Goal: Information Seeking & Learning: Understand process/instructions

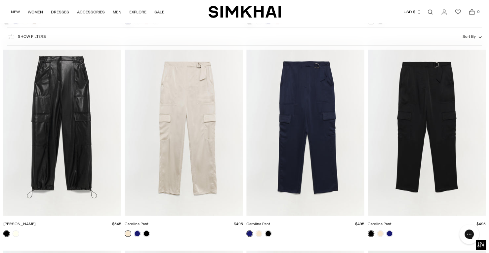
scroll to position [1955, 0]
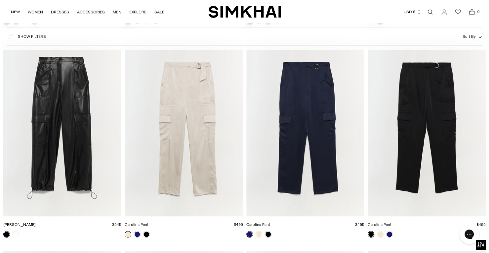
click at [427, 104] on img "Carolina Pant" at bounding box center [427, 127] width 118 height 177
click at [395, 130] on img "Carolina Pant" at bounding box center [427, 127] width 118 height 177
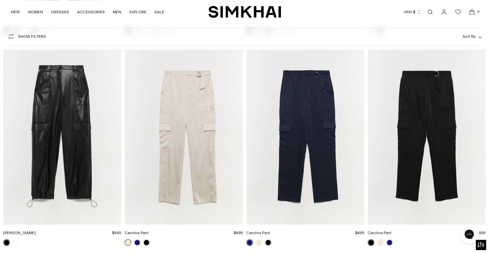
scroll to position [1944, 0]
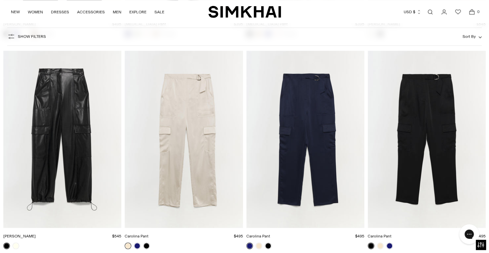
click at [413, 100] on img "Carolina Pant" at bounding box center [427, 139] width 118 height 177
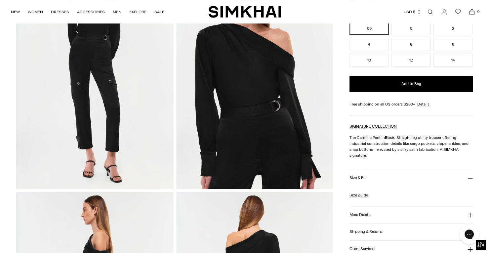
scroll to position [104, 0]
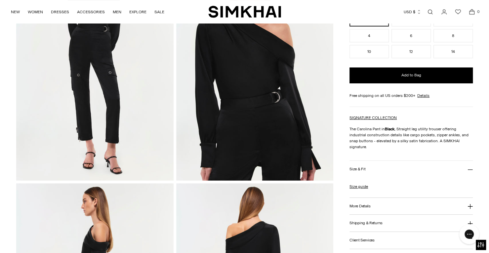
click at [78, 129] on img at bounding box center [95, 62] width 158 height 236
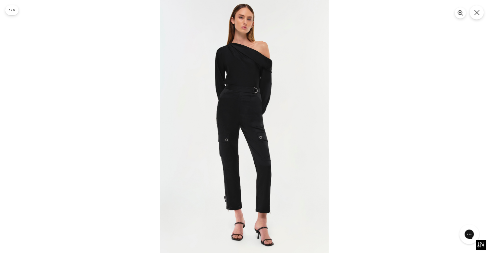
click at [229, 192] on img at bounding box center [244, 126] width 169 height 253
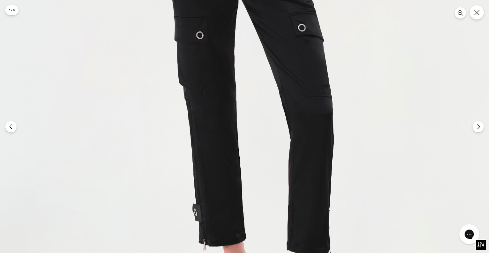
click at [477, 16] on button "Close" at bounding box center [477, 12] width 14 height 14
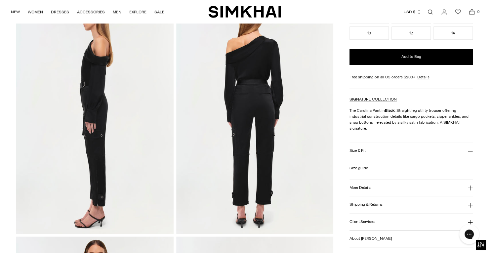
scroll to position [295, 0]
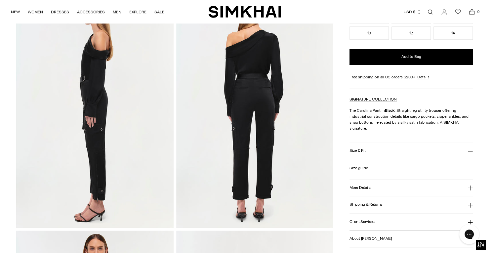
click at [359, 203] on h3 "Shipping & Returns" at bounding box center [366, 205] width 33 height 4
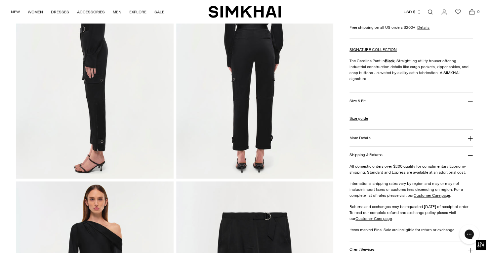
scroll to position [345, 0]
click at [361, 216] on link "Customer Care page" at bounding box center [374, 218] width 36 height 5
